Goal: Transaction & Acquisition: Obtain resource

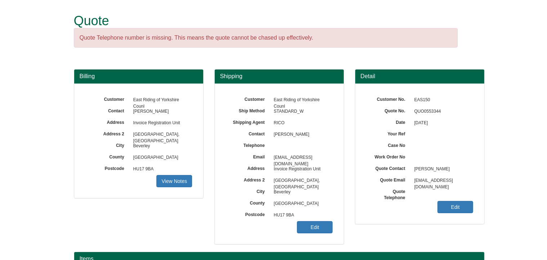
scroll to position [89, 0]
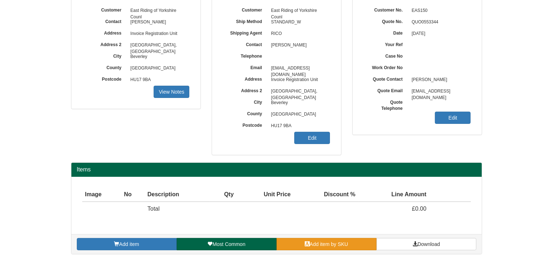
click at [315, 244] on span "Add item by SKU" at bounding box center [329, 244] width 39 height 6
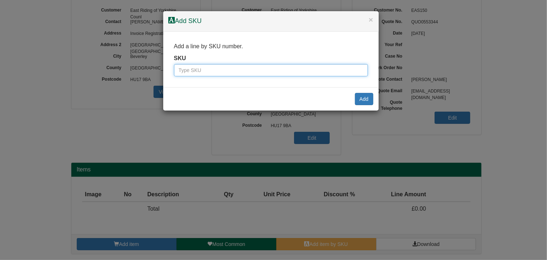
paste input "100016470"
type input "100016470"
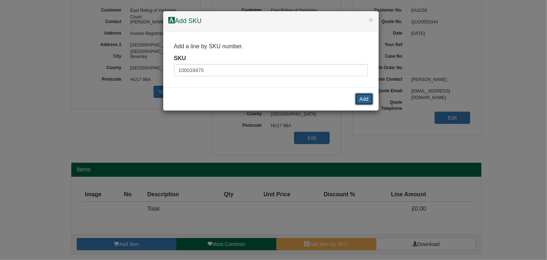
click at [366, 99] on button "Add" at bounding box center [364, 99] width 18 height 12
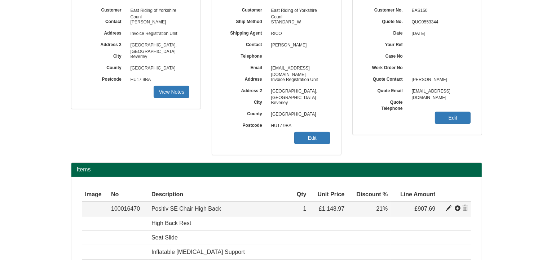
click at [447, 207] on span at bounding box center [448, 209] width 6 height 6
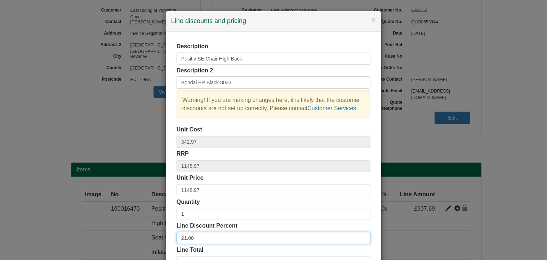
drag, startPoint x: 174, startPoint y: 235, endPoint x: 159, endPoint y: 235, distance: 15.5
click at [159, 235] on div "× Line discounts and pricing Description Positiv SE Chair High Back Description…" at bounding box center [273, 130] width 547 height 260
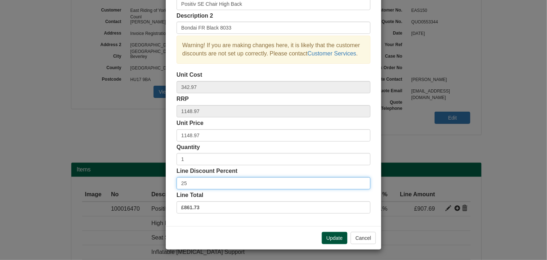
type input "25"
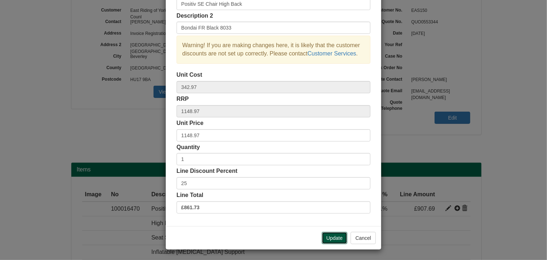
click at [329, 235] on button "Update" at bounding box center [335, 238] width 26 height 12
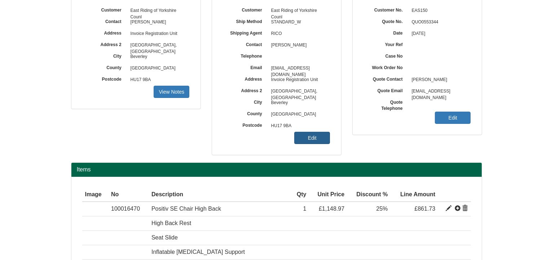
click at [316, 136] on link "Edit" at bounding box center [312, 138] width 36 height 12
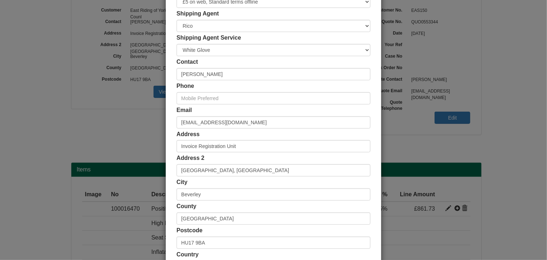
scroll to position [138, 0]
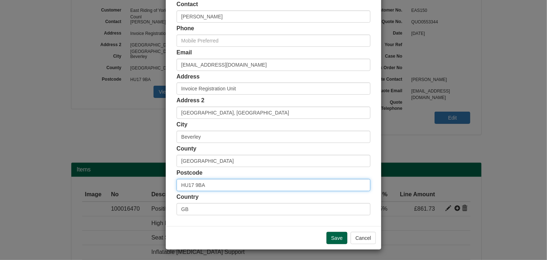
drag, startPoint x: 208, startPoint y: 185, endPoint x: 148, endPoint y: 185, distance: 59.8
click at [148, 185] on div "× Shipping Customer Name East Riding of Yorkshire Counl Ship Method Free of Cha…" at bounding box center [273, 130] width 547 height 260
paste input "0JB"
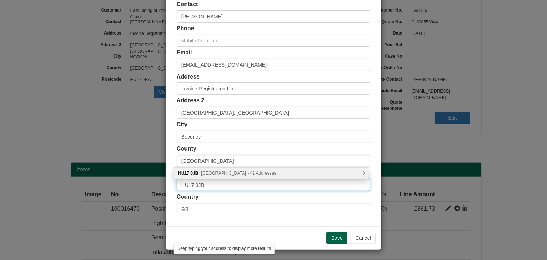
type input "HU17 0JB"
click at [247, 175] on div "HU17 0JB Warton Avenue, Beverley - 42 Addresses" at bounding box center [271, 173] width 194 height 11
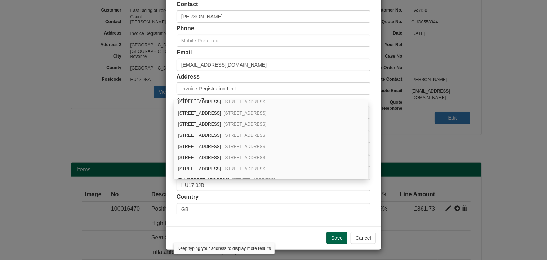
scroll to position [385, 0]
click at [226, 132] on span "Beverley, HU17 0JB" at bounding box center [245, 134] width 43 height 5
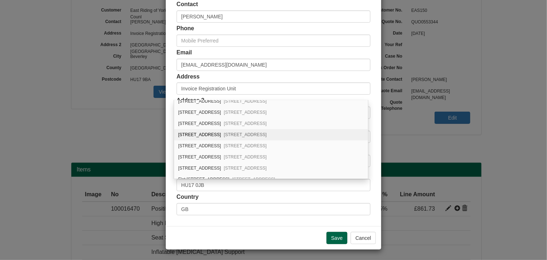
type input "37 Warton Avenue"
type input "[GEOGRAPHIC_DATA]"
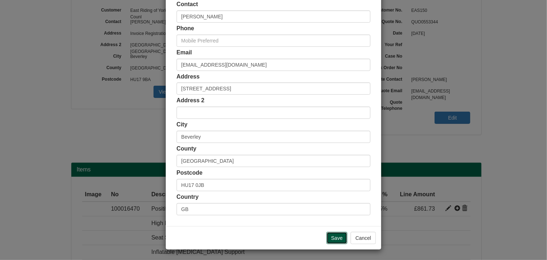
click at [334, 238] on input "Save" at bounding box center [337, 238] width 21 height 12
click at [331, 236] on input "Save" at bounding box center [337, 238] width 21 height 12
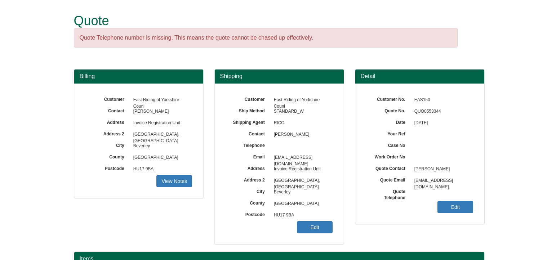
scroll to position [89, 0]
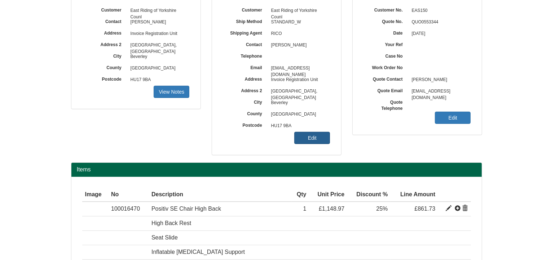
click at [316, 134] on link "Edit" at bounding box center [312, 138] width 36 height 12
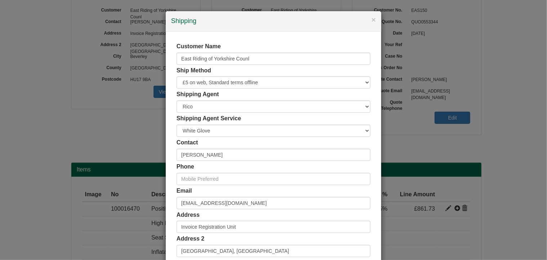
scroll to position [138, 0]
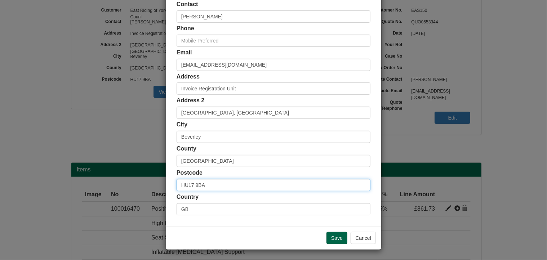
drag, startPoint x: 172, startPoint y: 181, endPoint x: 161, endPoint y: 181, distance: 10.8
click at [161, 181] on div "× Shipping Customer Name East Riding of Yorkshire Counl Ship Method Free of Cha…" at bounding box center [273, 130] width 547 height 260
paste input "0JB"
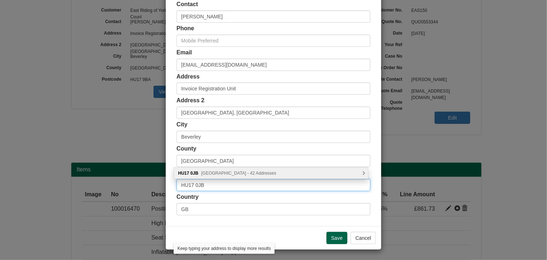
type input "HU17 0JB"
click at [239, 173] on span "Warton Avenue, Beverley - 42 Addresses" at bounding box center [238, 173] width 75 height 5
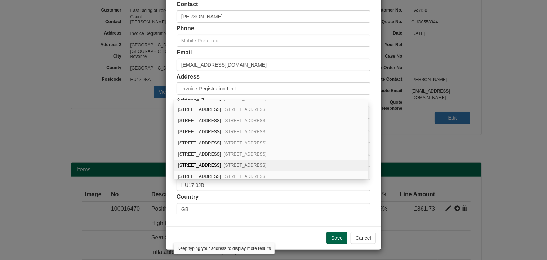
scroll to position [385, 0]
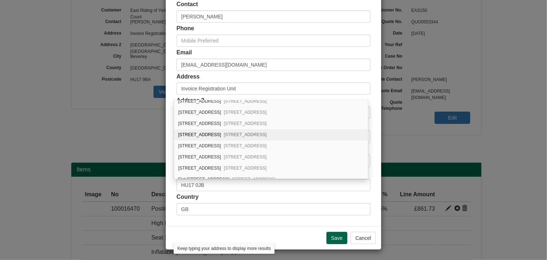
click at [207, 129] on div "37 Warton Avenue Beverley, HU17 0JB" at bounding box center [271, 134] width 194 height 11
type input "37 Warton Avenue"
type input "[GEOGRAPHIC_DATA]"
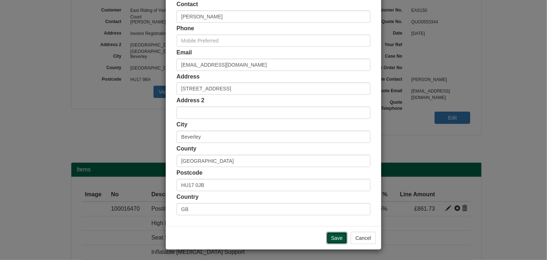
click at [336, 240] on input "Save" at bounding box center [337, 238] width 21 height 12
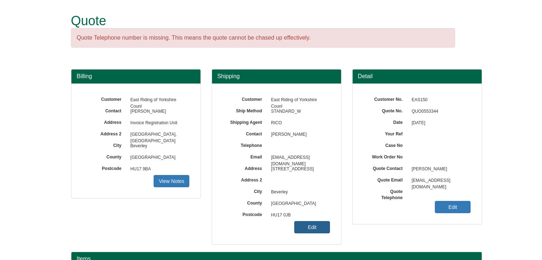
click at [306, 227] on link "Edit" at bounding box center [312, 227] width 36 height 12
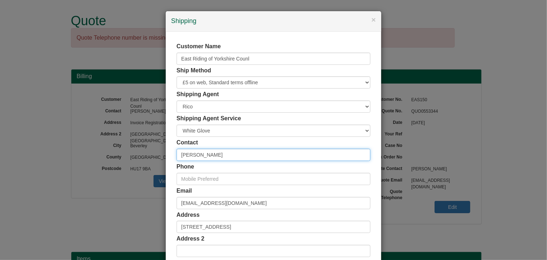
drag, startPoint x: 226, startPoint y: 156, endPoint x: 144, endPoint y: 159, distance: 81.9
click at [144, 159] on div "× Shipping Customer Name [GEOGRAPHIC_DATA] [GEOGRAPHIC_DATA] Ship Method Free o…" at bounding box center [273, 130] width 547 height 260
paste input "y Barker"
type input "Tracy Barker"
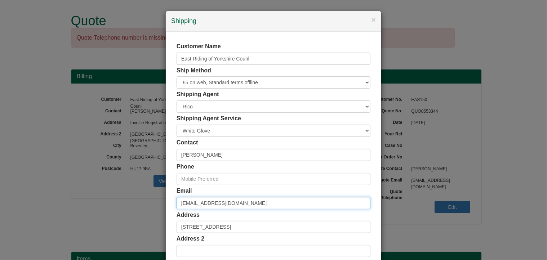
drag, startPoint x: 252, startPoint y: 203, endPoint x: 144, endPoint y: 203, distance: 108.1
click at [144, 203] on div "× Shipping Customer Name [GEOGRAPHIC_DATA] [GEOGRAPHIC_DATA] Ship Method Free o…" at bounding box center [273, 130] width 547 height 260
paste input "Tracy.Barker"
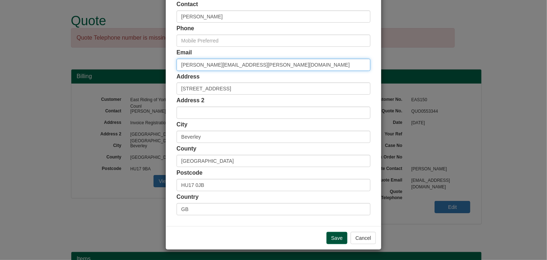
type input "Tracy.Barker@eastriding.gov.uk"
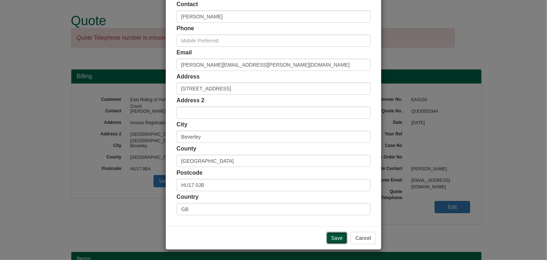
click at [341, 238] on input "Save" at bounding box center [337, 238] width 21 height 12
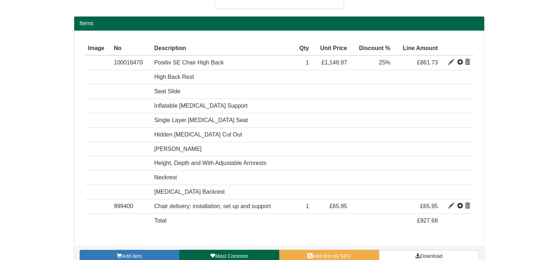
scroll to position [247, 0]
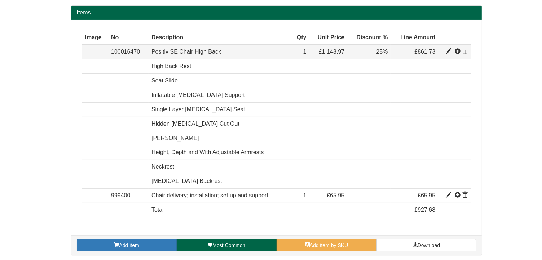
click at [450, 49] on span at bounding box center [448, 52] width 6 height 6
type input "Positiv SE Chair High Back"
type input "Bondai FR Black 8033"
type input "342.97"
type input "1148.97"
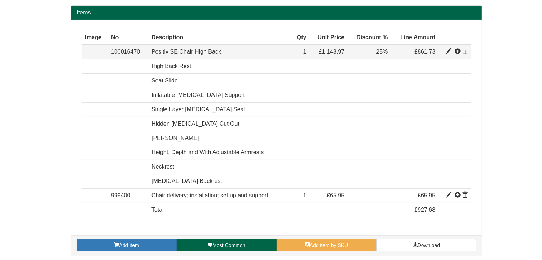
type input "1148.97"
type input "1"
type input "25.00"
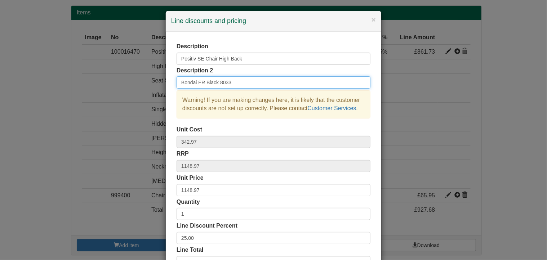
click at [237, 83] on input "Bondai FR Black 8033" at bounding box center [274, 82] width 194 height 12
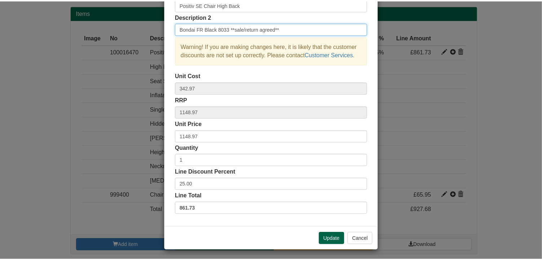
scroll to position [55, 0]
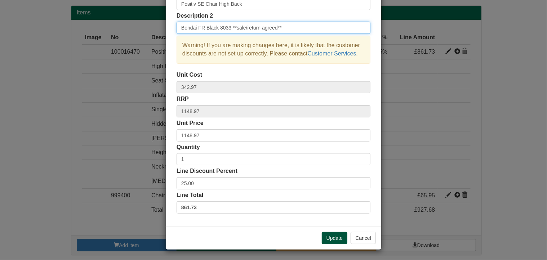
type input "Bondai FR Black 8033 **sale/return agreed**"
click at [332, 236] on button "Update" at bounding box center [335, 238] width 26 height 12
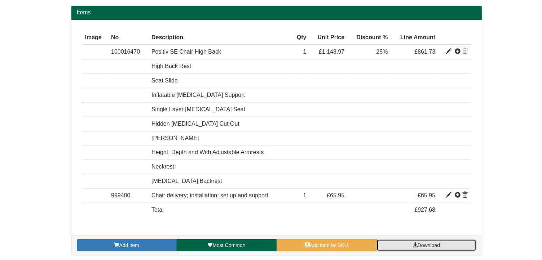
click at [412, 244] on span at bounding box center [414, 245] width 5 height 5
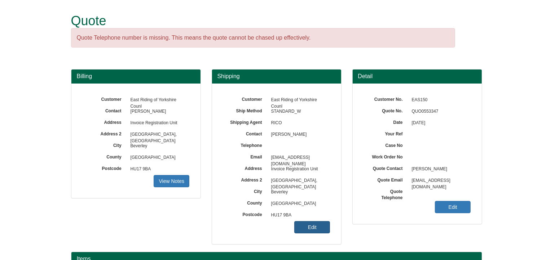
click at [311, 226] on link "Edit" at bounding box center [312, 227] width 36 height 12
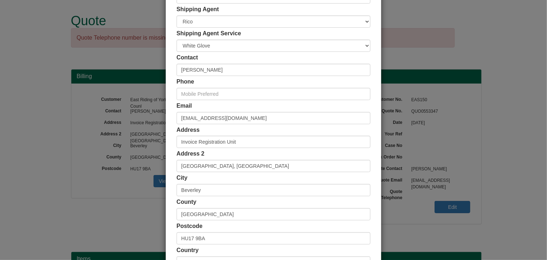
scroll to position [138, 0]
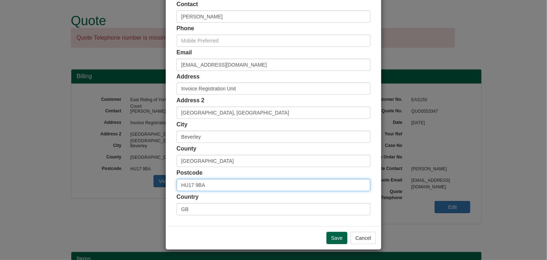
drag, startPoint x: 205, startPoint y: 186, endPoint x: 160, endPoint y: 184, distance: 45.1
click at [160, 184] on div "× Shipping Customer Name East Riding of Yorkshire Counl Ship Method Free of Cha…" at bounding box center [273, 130] width 547 height 260
paste input "6 5RD"
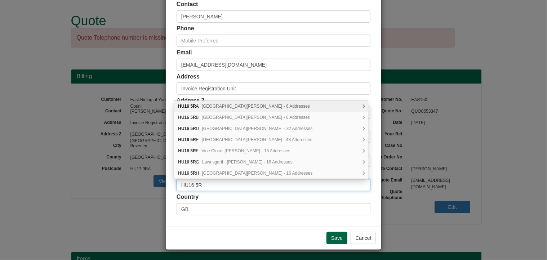
type input "HU16 5RD"
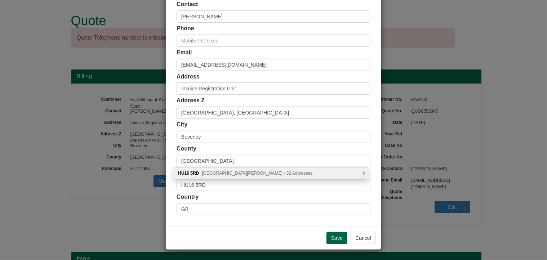
click at [220, 172] on span "Park Lane, Cottingham - 32 Addresses" at bounding box center [257, 173] width 111 height 5
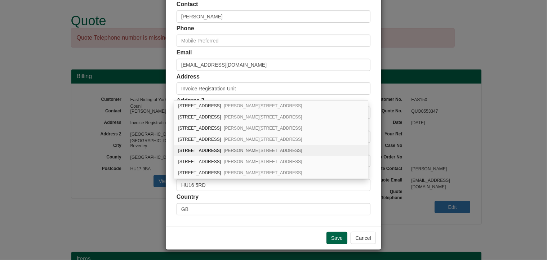
click at [217, 146] on div "8 Park Lane Cottingham, HU16 5RD" at bounding box center [271, 150] width 194 height 11
type input "[STREET_ADDRESS]"
type input "[PERSON_NAME]"
type input "[GEOGRAPHIC_DATA]"
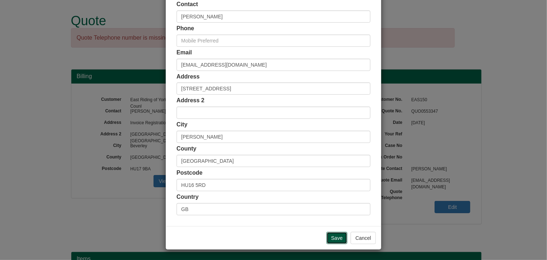
click at [337, 238] on input "Save" at bounding box center [337, 238] width 21 height 12
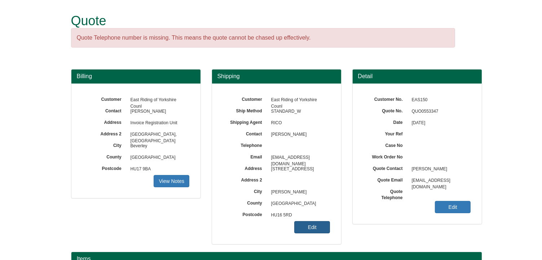
click at [310, 232] on link "Edit" at bounding box center [312, 227] width 36 height 12
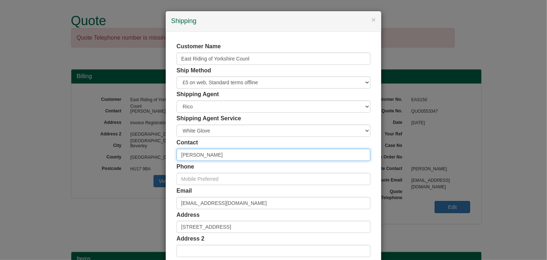
drag, startPoint x: 161, startPoint y: 150, endPoint x: 197, endPoint y: 160, distance: 37.4
click at [157, 151] on div "× Shipping Customer Name [GEOGRAPHIC_DATA] [GEOGRAPHIC_DATA] Ship Method Free o…" at bounding box center [273, 130] width 547 height 260
paste input "Josephine Smith"
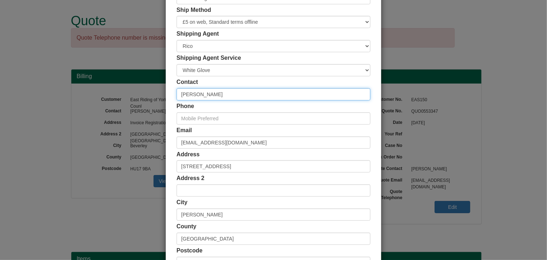
scroll to position [138, 0]
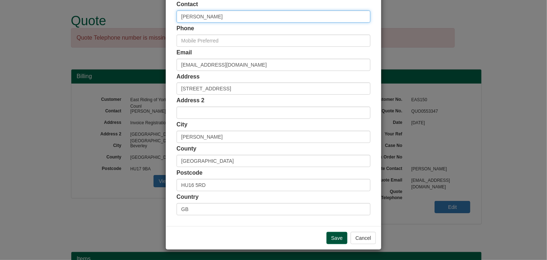
type input "Josephine Smith"
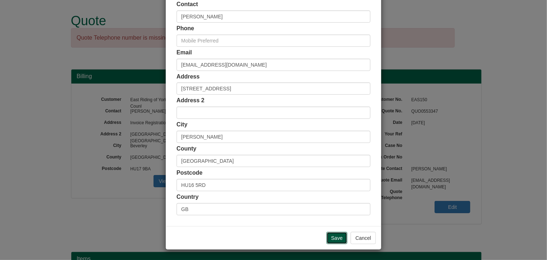
click at [334, 237] on input "Save" at bounding box center [337, 238] width 21 height 12
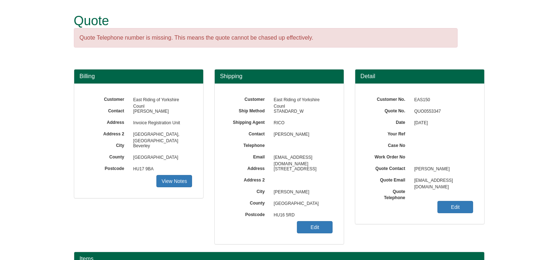
scroll to position [89, 0]
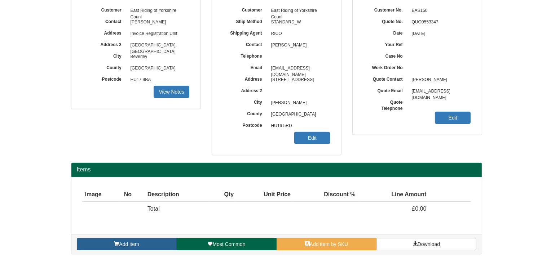
click at [155, 244] on link "Add item" at bounding box center [127, 244] width 100 height 12
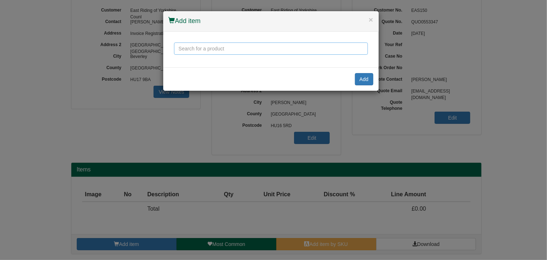
click at [201, 49] on input "text" at bounding box center [271, 49] width 194 height 12
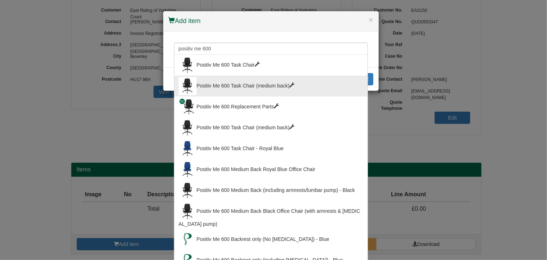
click at [248, 85] on div "Positiv Me 600 Task Chair (medium back)" at bounding box center [271, 86] width 185 height 18
type input "Positiv Me 600 Task Chair (medium back)"
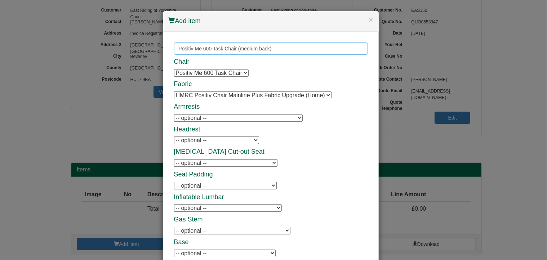
click at [255, 49] on input "Positiv Me 600 Task Chair (medium back)" at bounding box center [271, 49] width 194 height 12
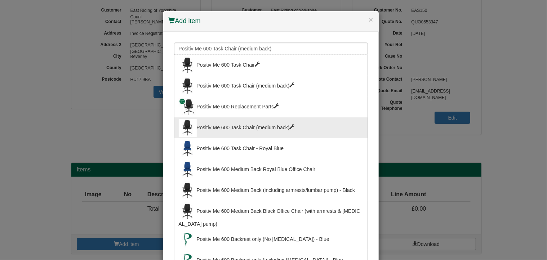
click at [266, 128] on div "Positiv Me 600 Task Chair (medium back)" at bounding box center [271, 128] width 185 height 18
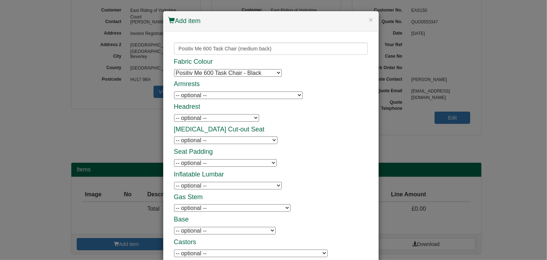
click at [239, 117] on select "-- optional -- Positiv P-Sit/Me 600 Headrest Positiv P-Sit/Me 600 Headrest" at bounding box center [216, 118] width 85 height 8
select select "100017003"
click at [174, 114] on select "-- optional -- Positiv P-Sit/Me 600 Headrest Positiv P-Sit/Me 600 Headrest" at bounding box center [216, 118] width 85 height 8
click at [215, 141] on select "-- optional -- Positiv Me [MEDICAL_DATA] Cut-out Positiv Me [MEDICAL_DATA] Cut-…" at bounding box center [225, 141] width 103 height 8
select select "9784908"
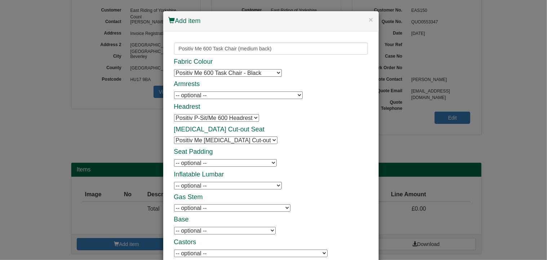
click at [174, 137] on select "-- optional -- Positiv Me [MEDICAL_DATA] Cut-out Positiv Me [MEDICAL_DATA] Cut-…" at bounding box center [225, 141] width 103 height 8
click at [205, 161] on select "-- optional -- Positiv AirCare Plus Seat Positiv AirCare Plus Seat Performance …" at bounding box center [225, 163] width 103 height 8
select select "9787118U"
click at [174, 159] on select "-- optional -- Positiv AirCare Plus Seat Positiv AirCare Plus Seat Performance …" at bounding box center [225, 163] width 103 height 8
click at [215, 186] on select "-- optional -- Positiv Me Inflatable [MEDICAL_DATA] Positiv Me Inflatable [MEDI…" at bounding box center [228, 186] width 108 height 8
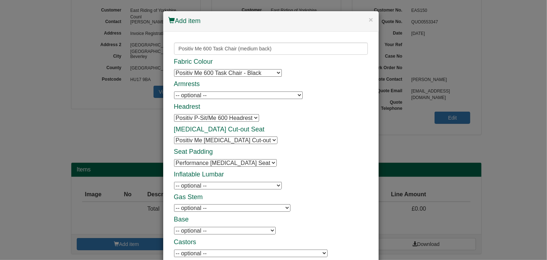
select select "9784905"
click at [174, 182] on select "-- optional -- Positiv Me Inflatable [MEDICAL_DATA] Positiv Me Inflatable [MEDI…" at bounding box center [228, 186] width 108 height 8
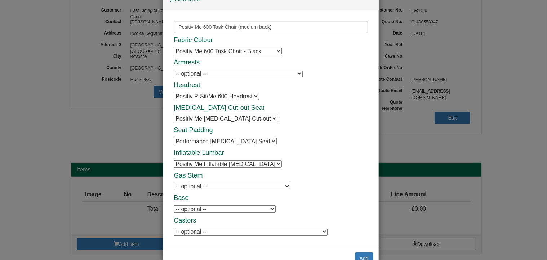
scroll to position [42, 0]
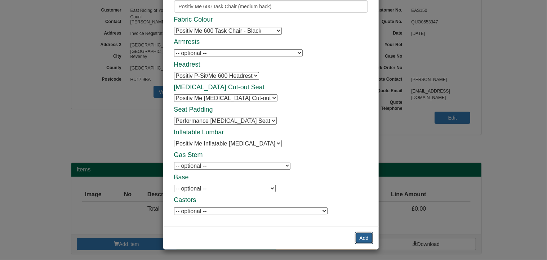
click at [364, 239] on button "Add" at bounding box center [364, 238] width 18 height 12
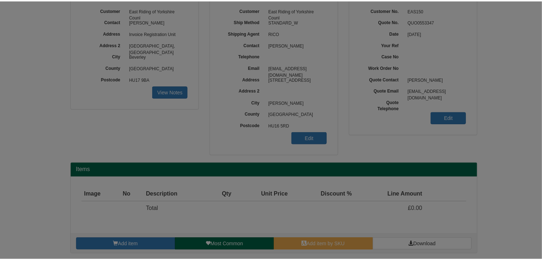
scroll to position [0, 0]
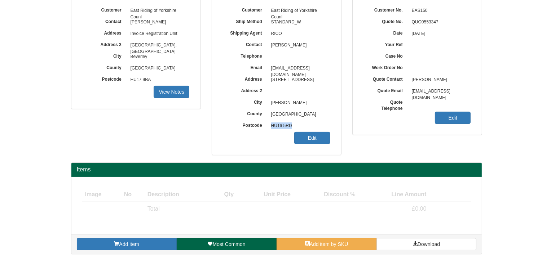
drag, startPoint x: 294, startPoint y: 124, endPoint x: 271, endPoint y: 125, distance: 23.1
click at [271, 125] on span "HU16 5RD" at bounding box center [298, 126] width 63 height 12
copy span "HU16 5RD"
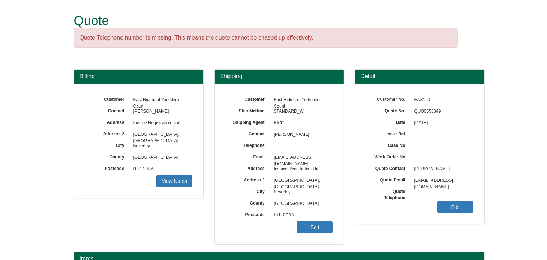
scroll to position [89, 0]
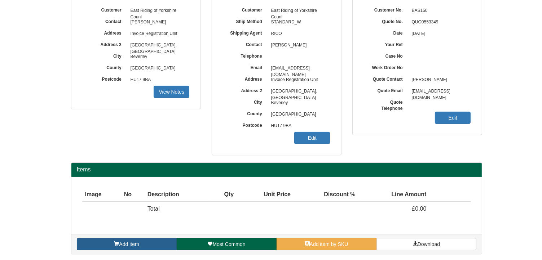
click at [160, 241] on link "Add item" at bounding box center [127, 244] width 100 height 12
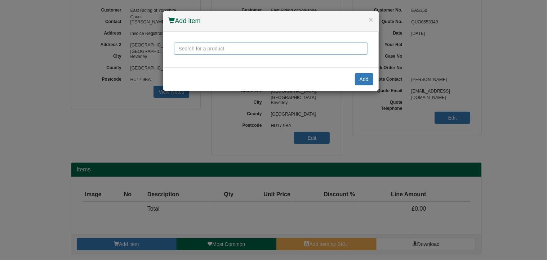
click at [238, 48] on input "text" at bounding box center [271, 49] width 194 height 12
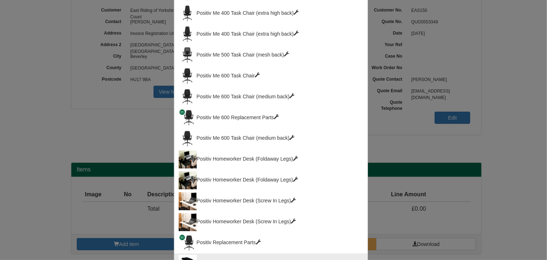
scroll to position [108, 0]
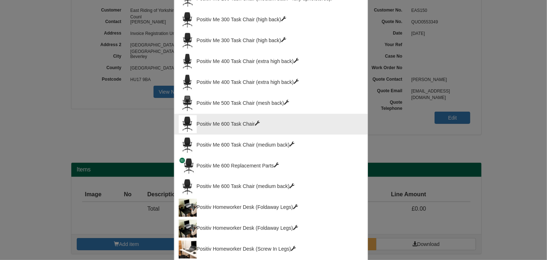
click at [249, 125] on div "Positiv Me 600 Task Chair" at bounding box center [271, 124] width 185 height 18
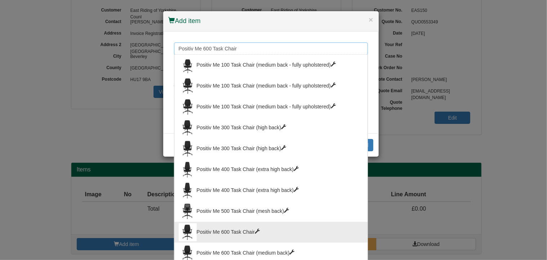
click at [241, 48] on input "Positiv Me 600 Task Chair" at bounding box center [271, 49] width 194 height 12
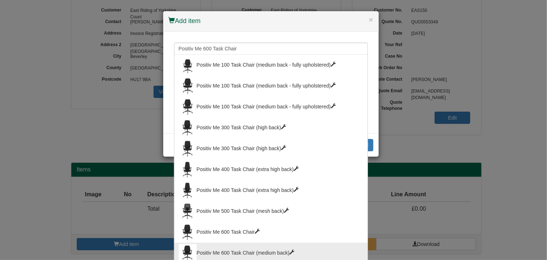
click at [231, 251] on div "Positiv Me 600 Task Chair (medium back)" at bounding box center [271, 253] width 185 height 18
type input "Positiv Me 600 Task Chair (medium back)"
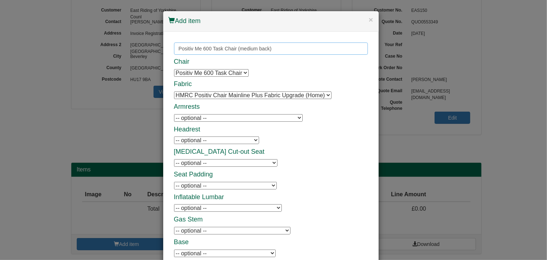
click at [253, 45] on input "Positiv Me 600 Task Chair (medium back)" at bounding box center [271, 49] width 194 height 12
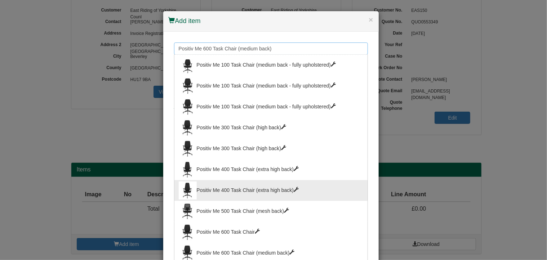
scroll to position [108, 0]
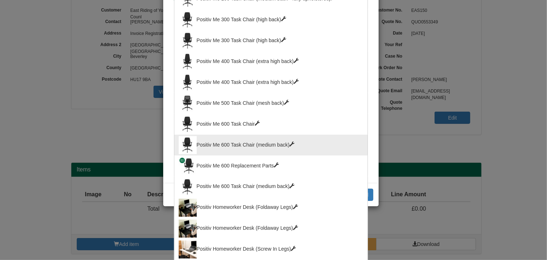
click at [248, 186] on div "Positiv Me 600 Task Chair (medium back)" at bounding box center [271, 187] width 185 height 18
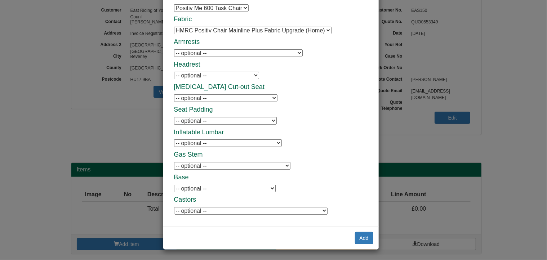
scroll to position [42, 0]
click at [245, 55] on select "-- optional -- Positiv Me Height & Depth Adjustable Armrests Positiv Me Height …" at bounding box center [238, 53] width 129 height 8
click at [216, 78] on select "-- optional -- Positiv P-Sit/Me 600 Headrest Positiv P-Sit/Me 600 Headrest" at bounding box center [216, 76] width 85 height 8
select select "100017003"
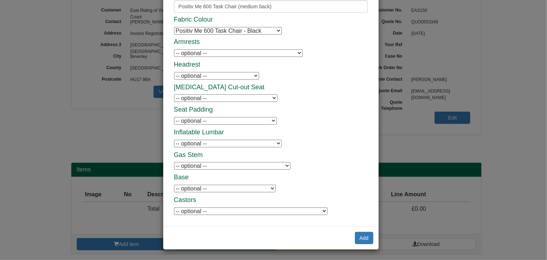
click at [174, 72] on select "-- optional -- Positiv P-Sit/Me 600 Headrest Positiv P-Sit/Me 600 Headrest" at bounding box center [216, 76] width 85 height 8
click at [199, 98] on select "-- optional -- Positiv Me Coccyx Cut-out Positiv Me Coccyx Cut-out" at bounding box center [225, 98] width 103 height 8
select select "9784908"
click at [174, 94] on select "-- optional -- Positiv Me Coccyx Cut-out Positiv Me Coccyx Cut-out" at bounding box center [225, 98] width 103 height 8
click at [200, 123] on select "-- optional -- Positiv AirCare Plus Seat Positiv AirCare Plus Seat Performance …" at bounding box center [225, 121] width 103 height 8
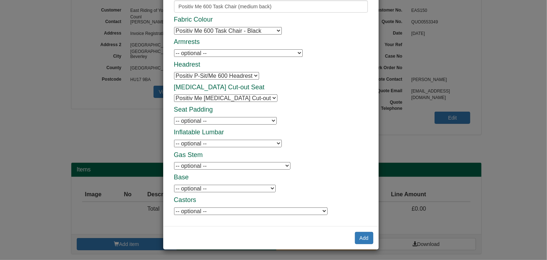
select select "9787118U"
click at [174, 117] on select "-- optional -- Positiv AirCare Plus Seat Positiv AirCare Plus Seat Performance …" at bounding box center [225, 121] width 103 height 8
click at [201, 142] on select "-- optional -- Positiv Me Inflatable Lumbar Positiv Me Inflatable Lumbar" at bounding box center [228, 144] width 108 height 8
select select "9784905"
click at [174, 140] on select "-- optional -- Positiv Me Inflatable Lumbar Positiv Me Inflatable Lumbar" at bounding box center [228, 144] width 108 height 8
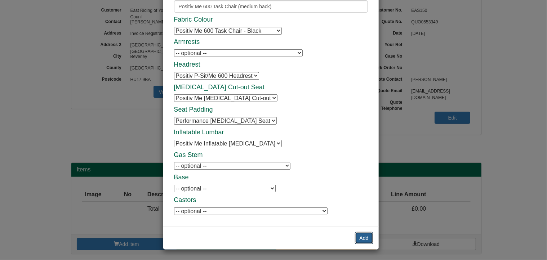
click at [363, 239] on button "Add" at bounding box center [364, 238] width 18 height 12
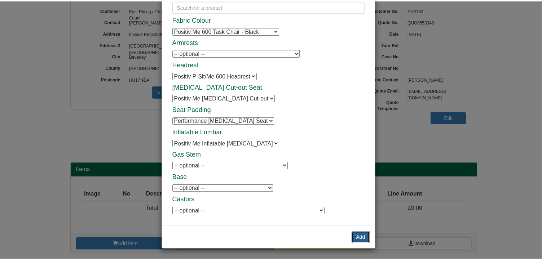
scroll to position [0, 0]
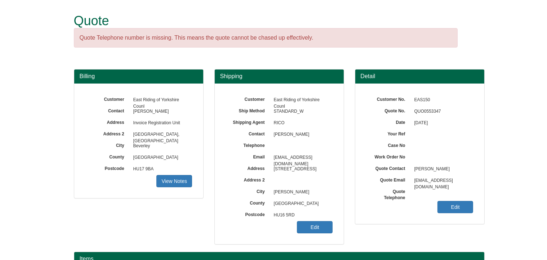
scroll to position [133, 0]
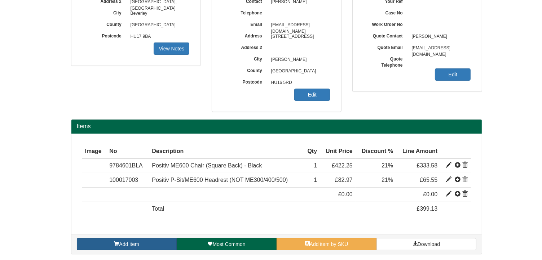
click at [164, 247] on link "Add item" at bounding box center [127, 244] width 100 height 12
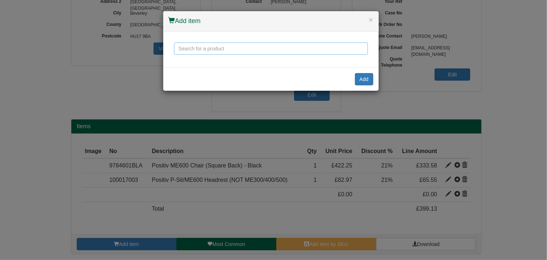
click at [201, 49] on input "text" at bounding box center [271, 49] width 194 height 12
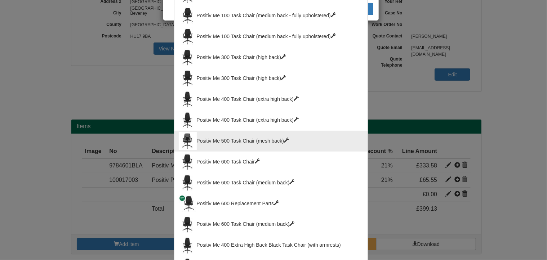
scroll to position [72, 0]
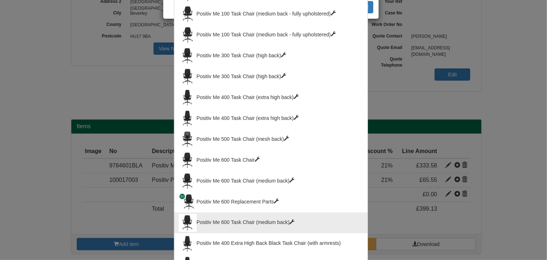
click at [254, 223] on div "Positiv Me 600 Task Chair (medium back)" at bounding box center [271, 223] width 185 height 18
type input "Positiv Me 600 Task Chair (medium back)"
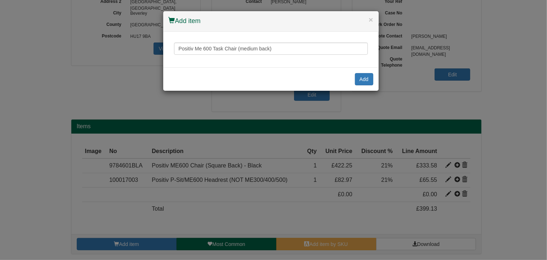
scroll to position [0, 0]
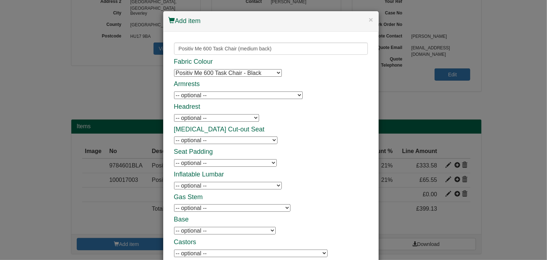
click at [221, 118] on select "-- optional -- Positiv P-Sit/Me 600 Headrest Positiv P-Sit/Me 600 Headrest" at bounding box center [216, 118] width 85 height 8
select select "100017003"
click at [174, 114] on select "-- optional -- Positiv P-Sit/Me 600 Headrest Positiv P-Sit/Me 600 Headrest" at bounding box center [216, 118] width 85 height 8
click at [213, 96] on select "-- optional -- Positiv Me Height & Depth Adjustable Armrests Positiv Me Height …" at bounding box center [238, 96] width 129 height 8
select select "9784902"
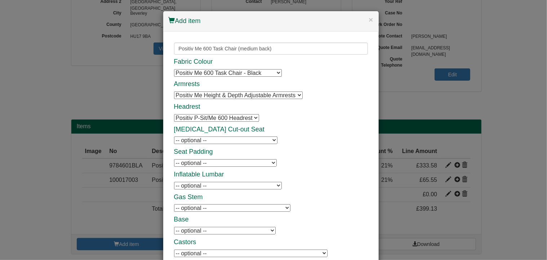
click at [174, 92] on select "-- optional -- Positiv Me Height & Depth Adjustable Armrests Positiv Me Height …" at bounding box center [238, 96] width 129 height 8
click at [204, 144] on select "-- optional -- Positiv Me Coccyx Cut-out Positiv Me Coccyx Cut-out" at bounding box center [225, 141] width 103 height 8
select select "9784908"
click at [174, 137] on select "-- optional -- Positiv Me Coccyx Cut-out Positiv Me Coccyx Cut-out" at bounding box center [225, 141] width 103 height 8
click at [204, 162] on select "-- optional -- Positiv AirCare Plus Seat Positiv AirCare Plus Seat Performance …" at bounding box center [225, 163] width 103 height 8
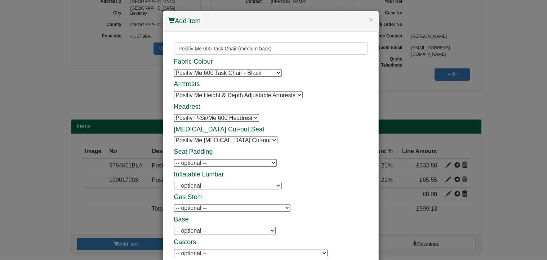
select select "9787118U"
click at [174, 159] on select "-- optional -- Positiv AirCare Plus Seat Positiv AirCare Plus Seat Performance …" at bounding box center [225, 163] width 103 height 8
click at [204, 185] on select "-- optional -- Positiv Me Inflatable Lumbar Positiv Me Inflatable Lumbar" at bounding box center [228, 186] width 108 height 8
select select "9784905"
click at [174, 182] on select "-- optional -- Positiv Me Inflatable Lumbar Positiv Me Inflatable Lumbar" at bounding box center [228, 186] width 108 height 8
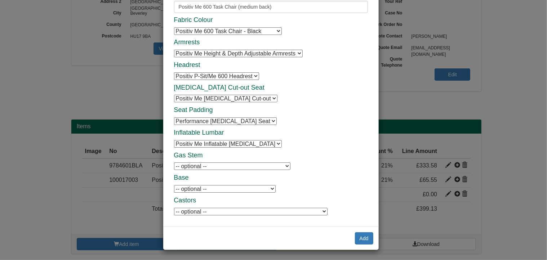
scroll to position [42, 0]
click at [363, 237] on button "Add" at bounding box center [364, 238] width 18 height 12
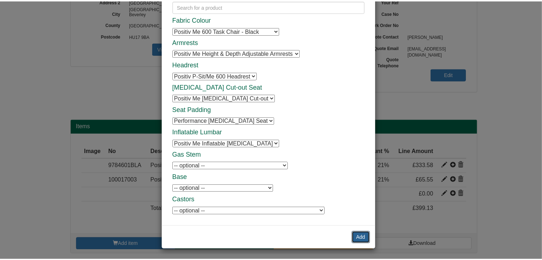
scroll to position [0, 0]
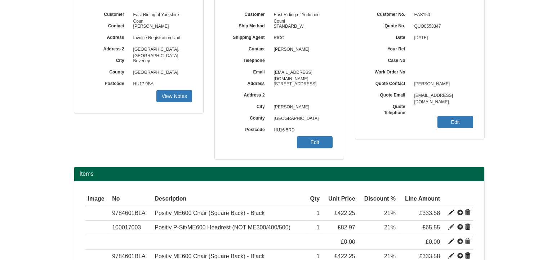
scroll to position [81, 0]
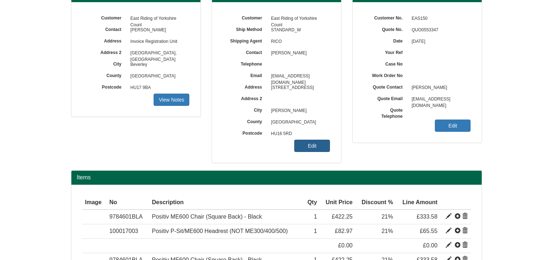
click at [318, 149] on link "Edit" at bounding box center [312, 146] width 36 height 12
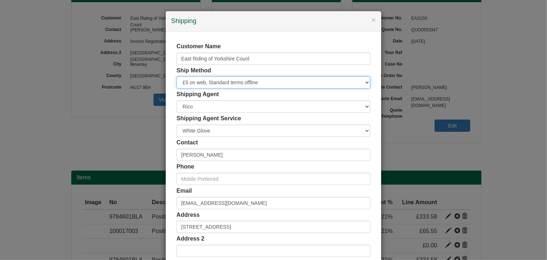
click at [249, 83] on select "Free of Charge £5 Flat Rate £7.50 Flat Rate £10 Flat Rate BESPOKE2 BESPOKE3 BES…" at bounding box center [274, 82] width 194 height 12
select select "STANDARD"
click at [177, 76] on select "Free of Charge £5 Flat Rate £7.50 Flat Rate £10 Flat Rate BESPOKE2 BESPOKE3 BES…" at bounding box center [274, 82] width 194 height 12
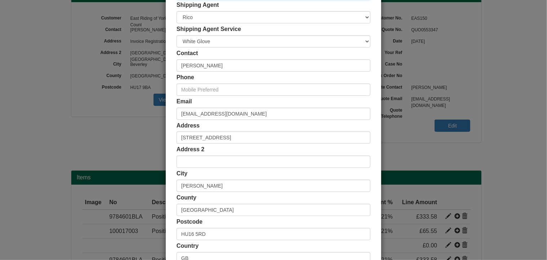
scroll to position [138, 0]
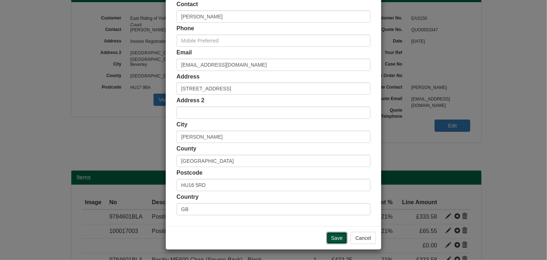
click at [337, 237] on input "Save" at bounding box center [337, 238] width 21 height 12
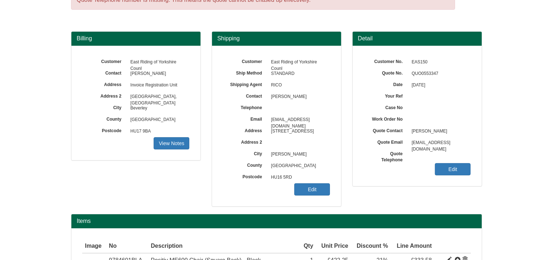
scroll to position [204, 0]
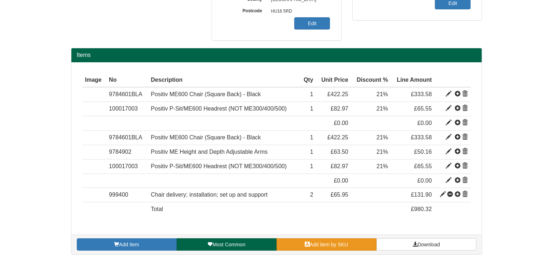
click at [362, 240] on link "Add item by SKU" at bounding box center [326, 245] width 100 height 12
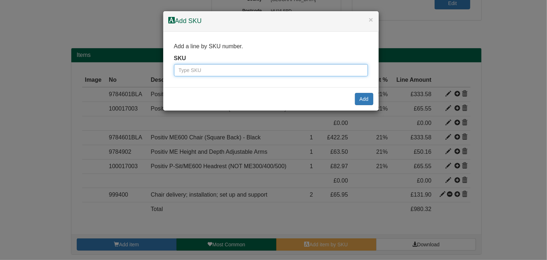
click at [301, 70] on input "text" at bounding box center [271, 70] width 194 height 12
type input "9784908"
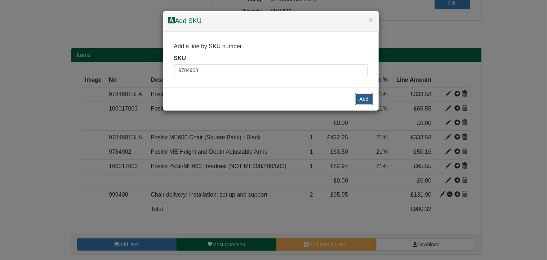
click at [365, 98] on button "Add" at bounding box center [364, 99] width 18 height 12
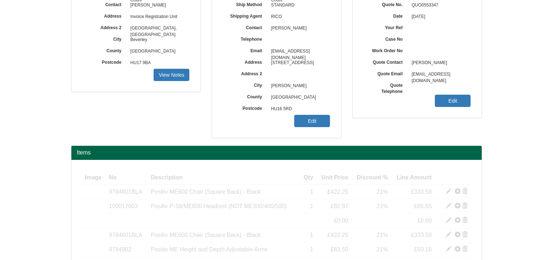
scroll to position [218, 0]
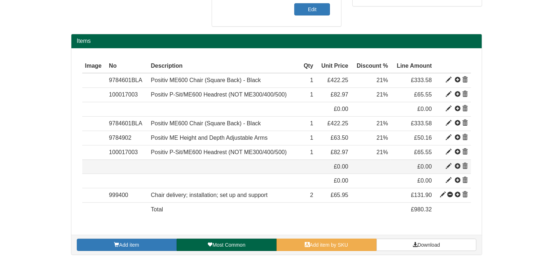
click at [462, 164] on span at bounding box center [465, 167] width 6 height 6
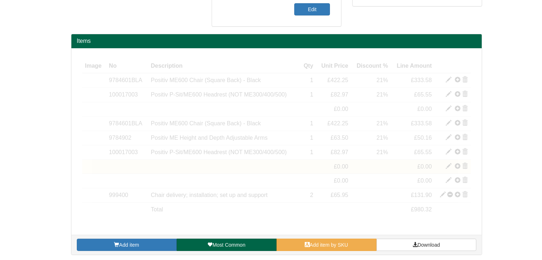
scroll to position [204, 0]
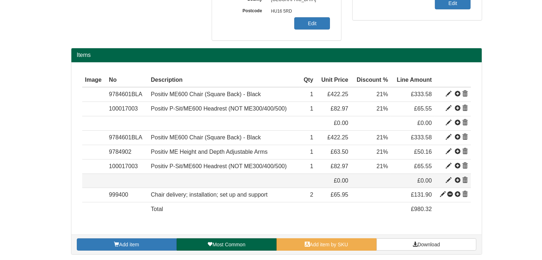
click at [467, 178] on span at bounding box center [465, 181] width 6 height 6
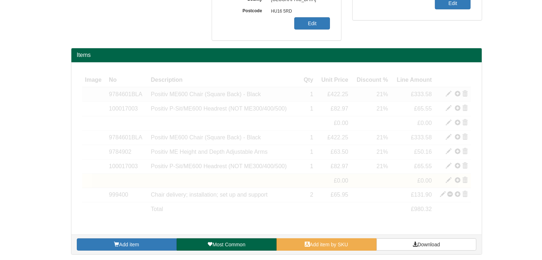
click at [466, 94] on span at bounding box center [465, 94] width 6 height 6
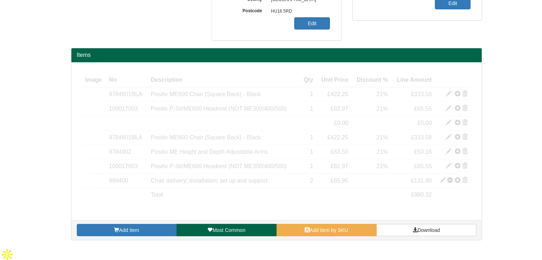
scroll to position [190, 0]
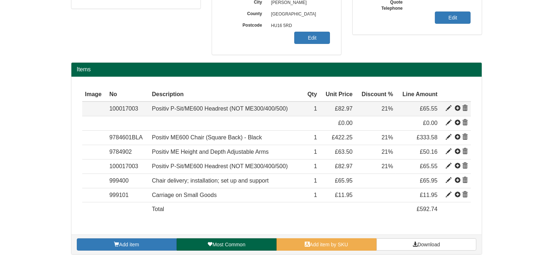
click at [466, 107] on span at bounding box center [465, 109] width 6 height 6
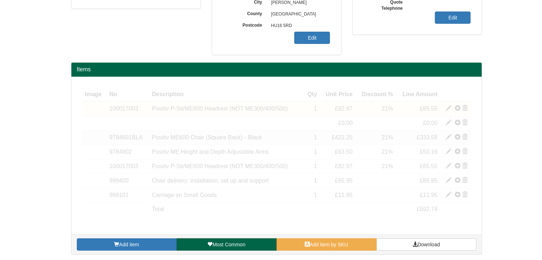
scroll to position [161, 0]
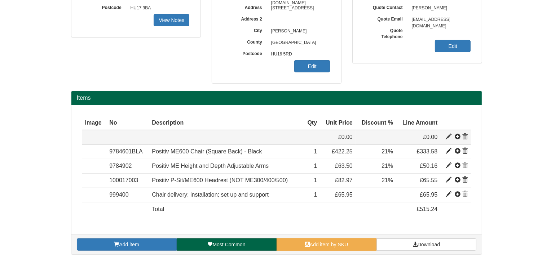
click at [464, 136] on span at bounding box center [465, 137] width 6 height 6
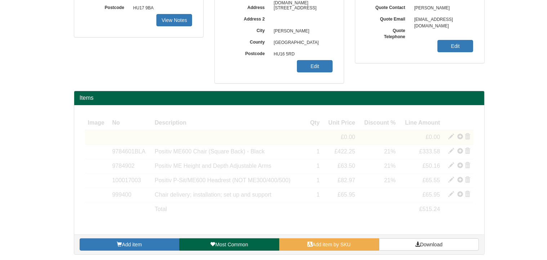
scroll to position [147, 0]
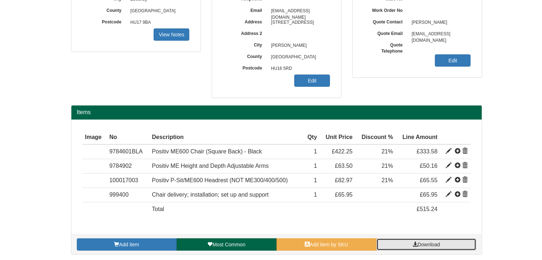
click at [418, 244] on span "Download" at bounding box center [428, 245] width 22 height 6
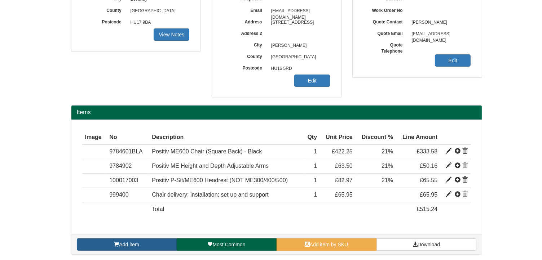
click at [157, 243] on link "Add item" at bounding box center [127, 245] width 100 height 12
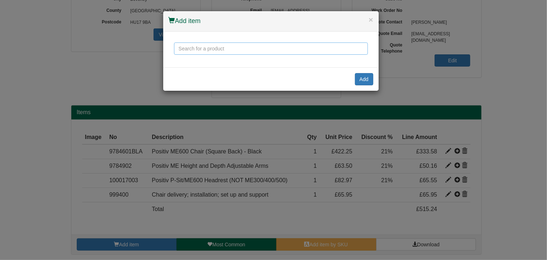
click at [199, 48] on input "text" at bounding box center [271, 49] width 194 height 12
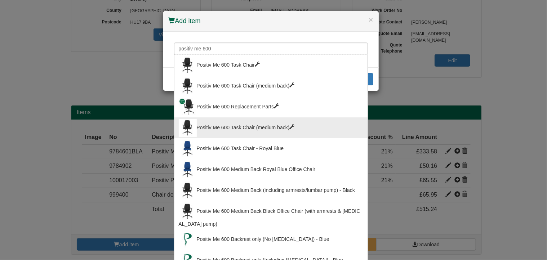
click at [231, 129] on div "Positiv Me 600 Task Chair (medium back)" at bounding box center [271, 128] width 185 height 18
type input "Positiv Me 600 Task Chair (medium back)"
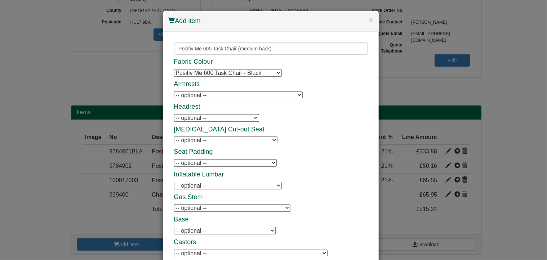
click at [202, 117] on select "-- optional -- Positiv P-Sit/Me 600 Headrest Positiv P-Sit/Me 600 Headrest" at bounding box center [216, 118] width 85 height 8
select select "100017003"
click at [174, 114] on select "-- optional -- Positiv P-Sit/Me 600 Headrest Positiv P-Sit/Me 600 Headrest" at bounding box center [216, 118] width 85 height 8
click at [196, 143] on select "-- optional -- Positiv Me Coccyx Cut-out Positiv Me Coccyx Cut-out" at bounding box center [225, 141] width 103 height 8
select select "9784908"
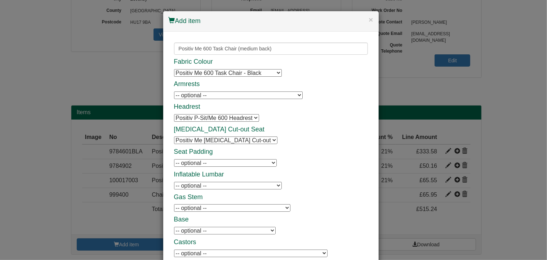
click at [174, 137] on select "-- optional -- Positiv Me Coccyx Cut-out Positiv Me Coccyx Cut-out" at bounding box center [225, 141] width 103 height 8
click at [198, 162] on select "-- optional -- Positiv AirCare Plus Seat Positiv AirCare Plus Seat Performance …" at bounding box center [225, 163] width 103 height 8
select select "9787118U"
click at [174, 159] on select "-- optional -- Positiv AirCare Plus Seat Positiv AirCare Plus Seat Performance …" at bounding box center [225, 163] width 103 height 8
click at [198, 185] on select "-- optional -- Positiv Me Inflatable Lumbar Positiv Me Inflatable Lumbar" at bounding box center [228, 186] width 108 height 8
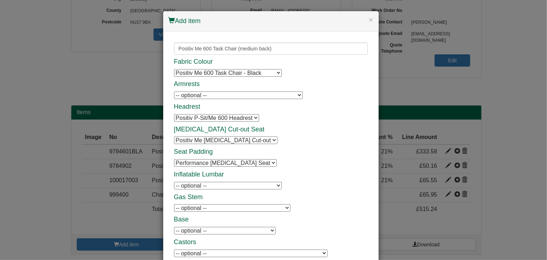
select select "9784905"
click at [174, 182] on select "-- optional -- Positiv Me Inflatable Lumbar Positiv Me Inflatable Lumbar" at bounding box center [228, 186] width 108 height 8
click at [253, 210] on select "-- optional -- Positiv Me High Gas Stem (500 - 640 mm) Positiv Me High Gas Stem…" at bounding box center [232, 208] width 116 height 8
select select "9784921"
click at [174, 204] on select "-- optional -- Positiv Me High Gas Stem (500 - 640 mm) Positiv Me High Gas Stem…" at bounding box center [232, 208] width 116 height 8
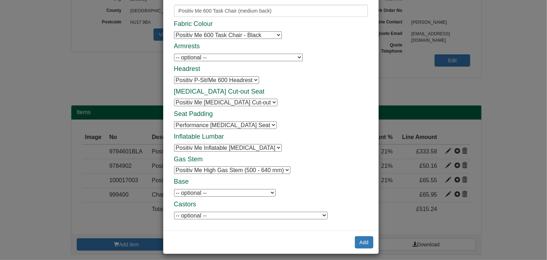
scroll to position [42, 0]
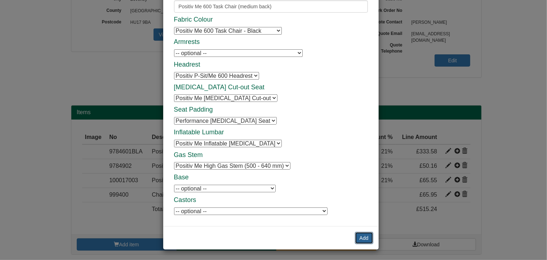
click at [362, 238] on button "Add" at bounding box center [364, 238] width 18 height 12
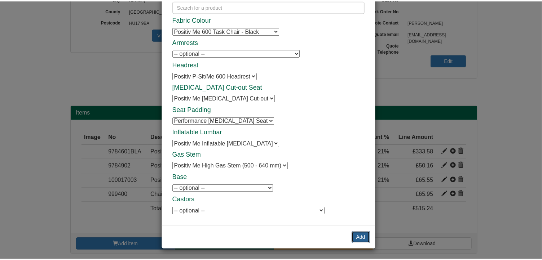
scroll to position [0, 0]
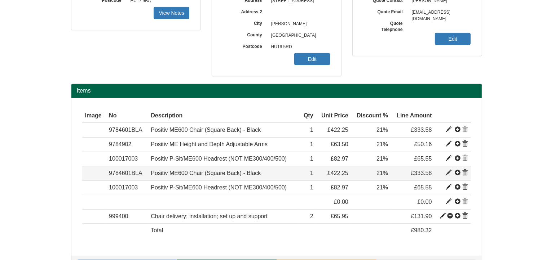
scroll to position [190, 0]
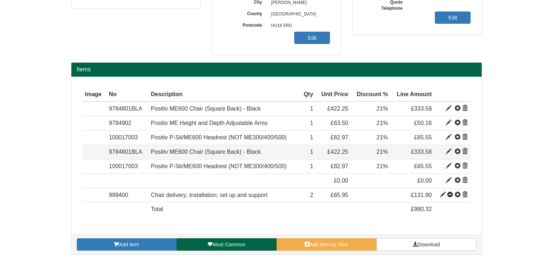
click at [465, 149] on span at bounding box center [465, 152] width 6 height 6
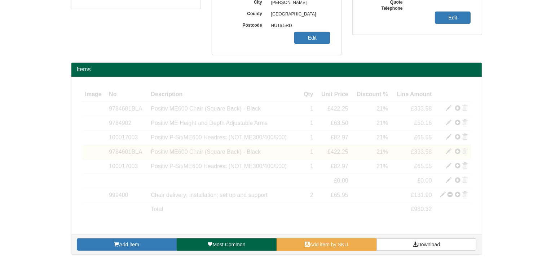
scroll to position [176, 0]
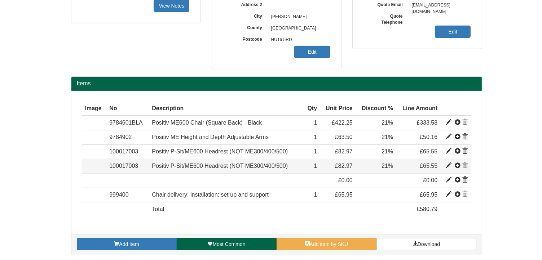
click at [465, 163] on span at bounding box center [465, 166] width 6 height 6
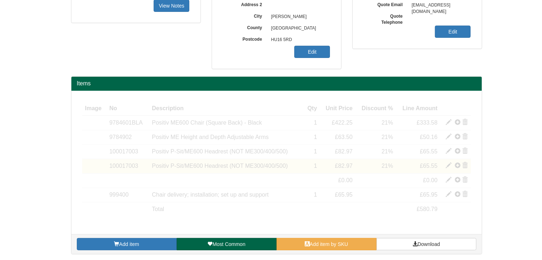
scroll to position [161, 0]
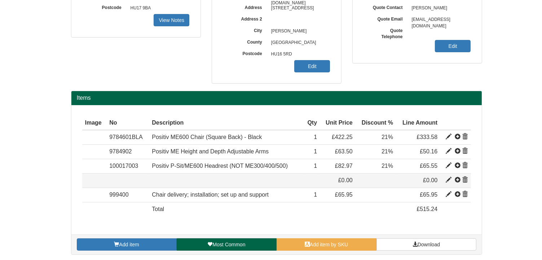
click at [465, 179] on span at bounding box center [465, 180] width 6 height 6
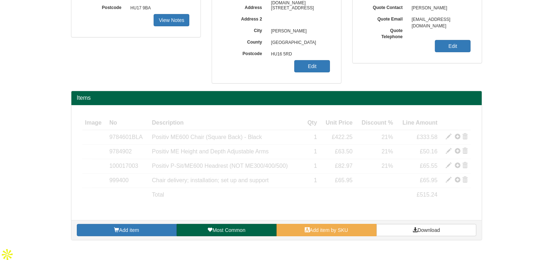
scroll to position [147, 0]
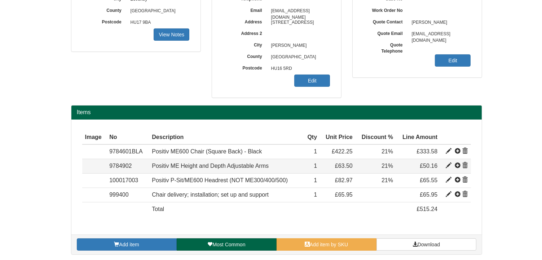
click at [464, 163] on span at bounding box center [465, 166] width 6 height 6
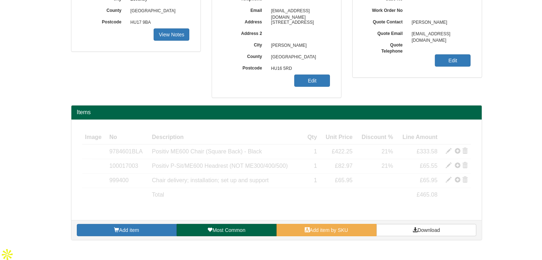
scroll to position [133, 0]
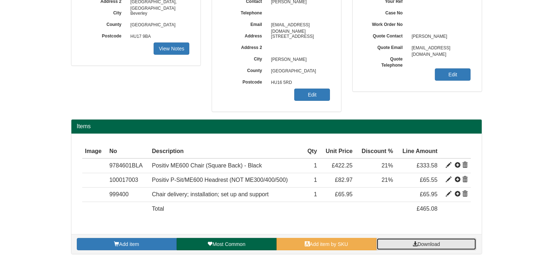
click at [410, 243] on link "Download" at bounding box center [426, 244] width 100 height 12
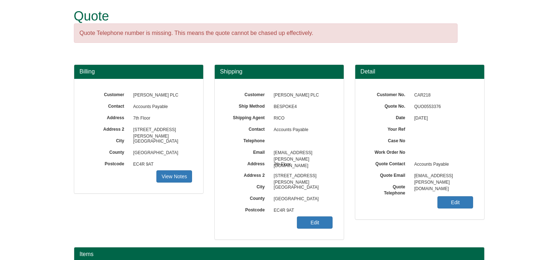
scroll to position [89, 0]
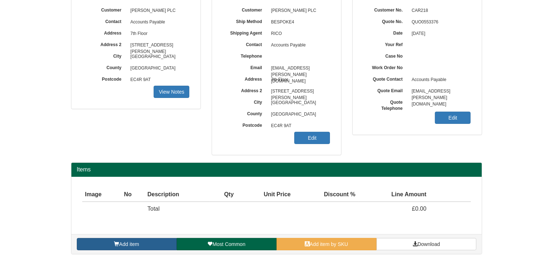
click at [159, 247] on link "Add item" at bounding box center [127, 244] width 100 height 12
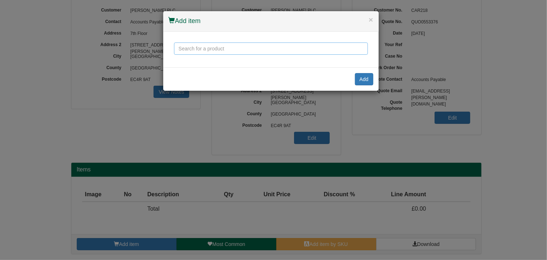
click at [228, 52] on input "text" at bounding box center [271, 49] width 194 height 12
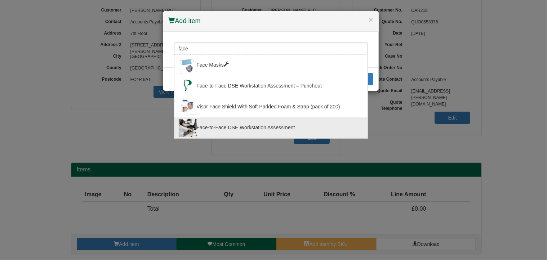
click at [229, 129] on div "Face-to-Face DSE Workstation Assessment" at bounding box center [271, 128] width 185 height 18
type input "Face-to-Face DSE Workstation Assessment"
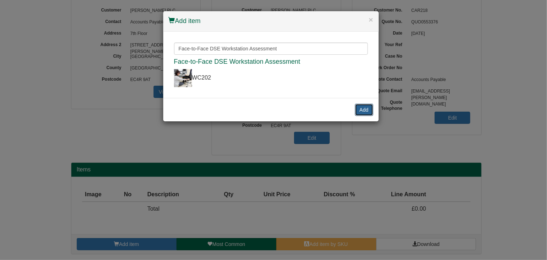
click at [362, 110] on button "Add" at bounding box center [364, 110] width 18 height 12
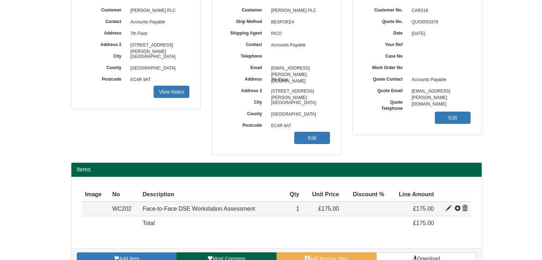
click at [448, 207] on span at bounding box center [448, 209] width 6 height 6
type input "Face-to-Face DSE Workstation Assessment"
type input "50.17"
type input "175.00"
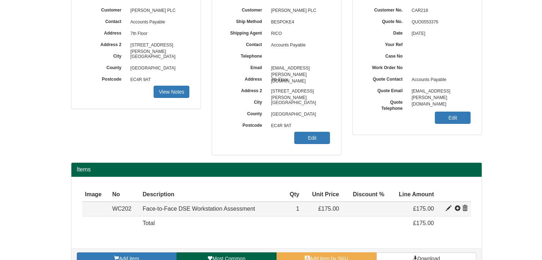
type input "1"
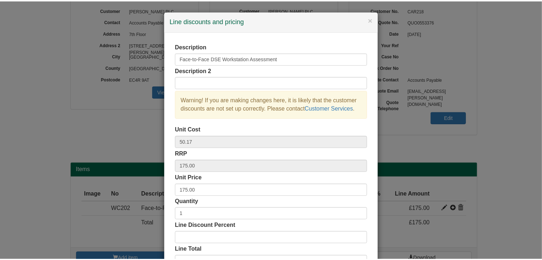
scroll to position [55, 0]
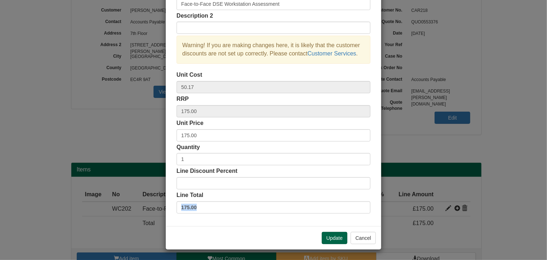
drag, startPoint x: 203, startPoint y: 207, endPoint x: 123, endPoint y: 208, distance: 80.4
click at [120, 207] on div "× Line discounts and pricing Description Face-to-Face DSE Workstation Assessmen…" at bounding box center [273, 130] width 547 height 260
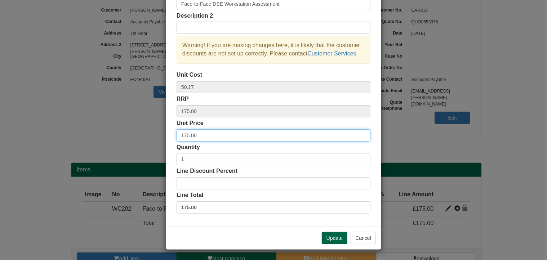
drag, startPoint x: 216, startPoint y: 133, endPoint x: 146, endPoint y: 135, distance: 69.9
click at [146, 135] on div "× Line discounts and pricing Description Face-to-Face DSE Workstation Assessmen…" at bounding box center [273, 130] width 547 height 260
type input "75"
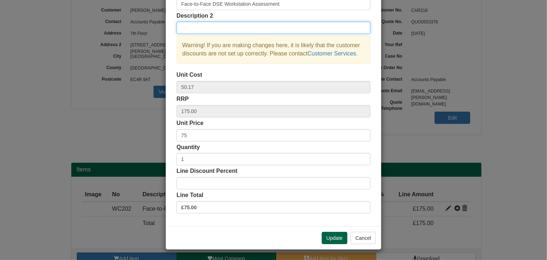
click at [193, 29] on input "text" at bounding box center [274, 28] width 194 height 12
type input "Disc rate Cargill"
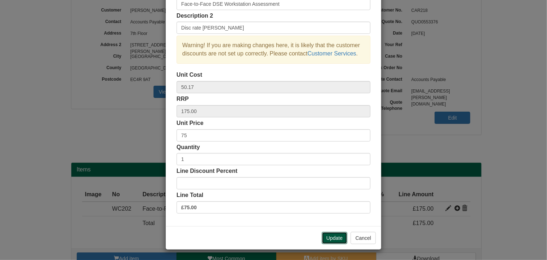
click at [333, 236] on button "Update" at bounding box center [335, 238] width 26 height 12
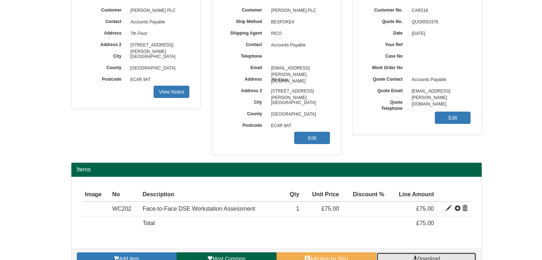
click at [433, 257] on span "Download" at bounding box center [428, 259] width 22 height 6
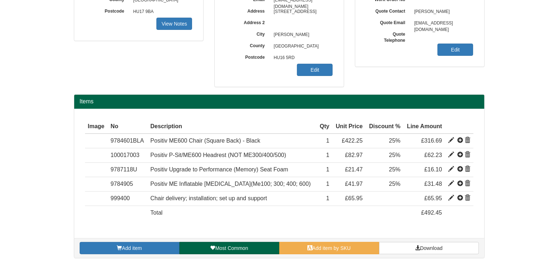
scroll to position [161, 0]
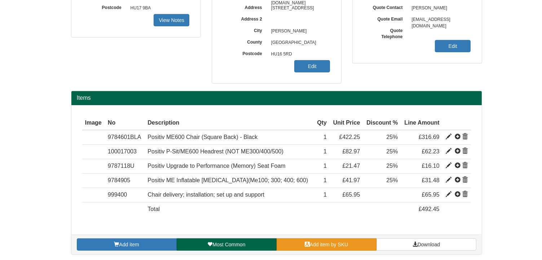
click at [356, 245] on link "Add item by SKU" at bounding box center [326, 245] width 100 height 12
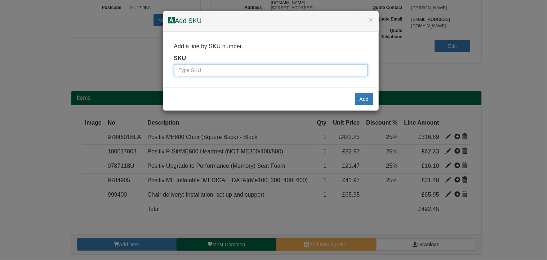
paste input "99900"
type input "99900"
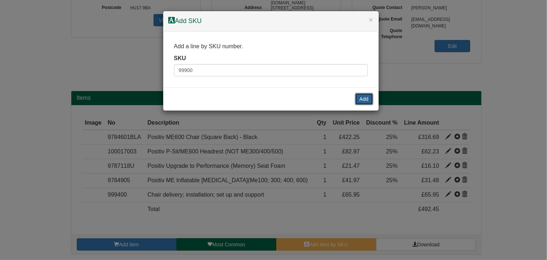
click at [365, 98] on button "Add" at bounding box center [364, 99] width 18 height 12
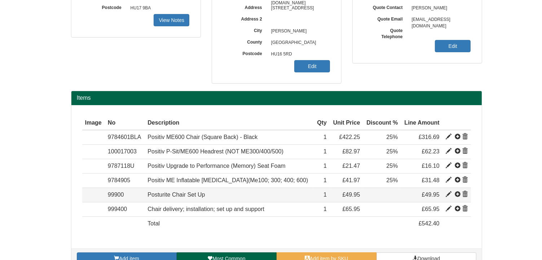
click at [447, 192] on span at bounding box center [448, 195] width 6 height 6
type input "Posturite Chair Set Up"
type input "35.00"
type input "49.95"
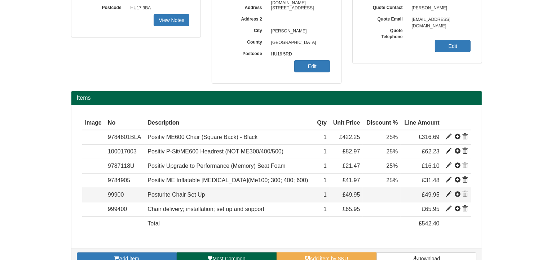
type input "1"
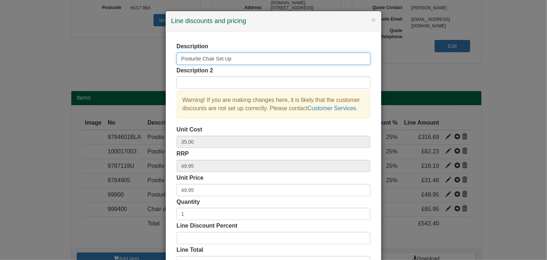
drag, startPoint x: 233, startPoint y: 60, endPoint x: 188, endPoint y: 57, distance: 45.2
click at [188, 57] on input "Posturite Chair Set Up" at bounding box center [274, 59] width 194 height 12
type input "Positiv ME [MEDICAL_DATA] Cut Out (9784908)"
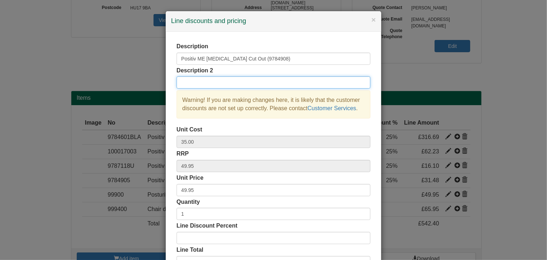
click at [247, 83] on input "text" at bounding box center [274, 82] width 194 height 12
type input "**please add to chair**"
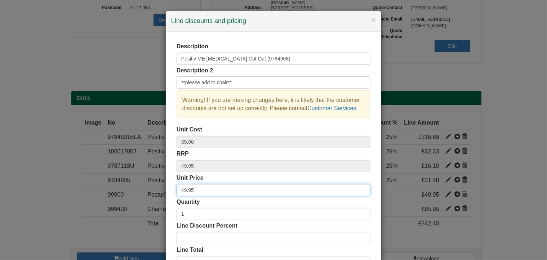
drag, startPoint x: 201, startPoint y: 190, endPoint x: 161, endPoint y: 189, distance: 39.3
click at [161, 189] on div "× Line discounts and pricing Description Positiv ME [MEDICAL_DATA] Cut Out (978…" at bounding box center [273, 130] width 547 height 260
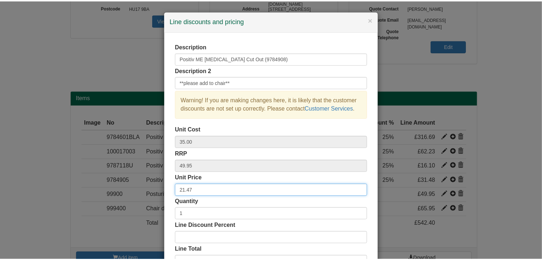
scroll to position [55, 0]
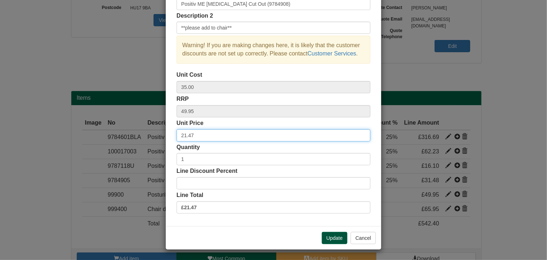
type input "21.47"
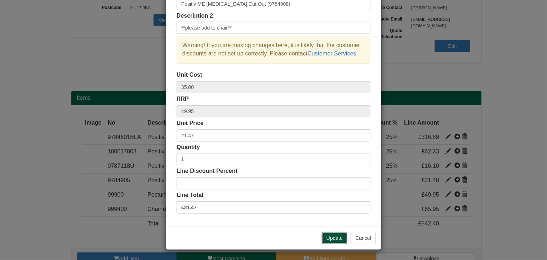
click at [337, 236] on button "Update" at bounding box center [335, 238] width 26 height 12
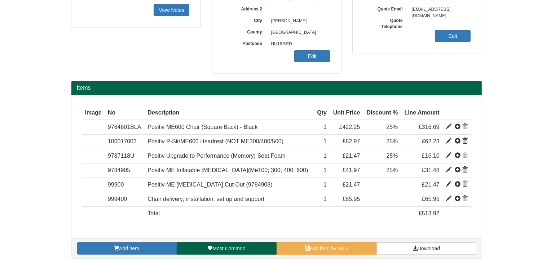
scroll to position [176, 0]
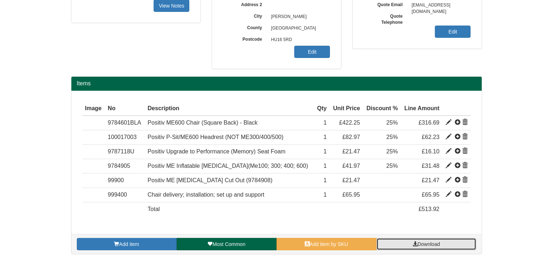
click at [444, 243] on link "Download" at bounding box center [426, 244] width 100 height 12
